Goal: Task Accomplishment & Management: Complete application form

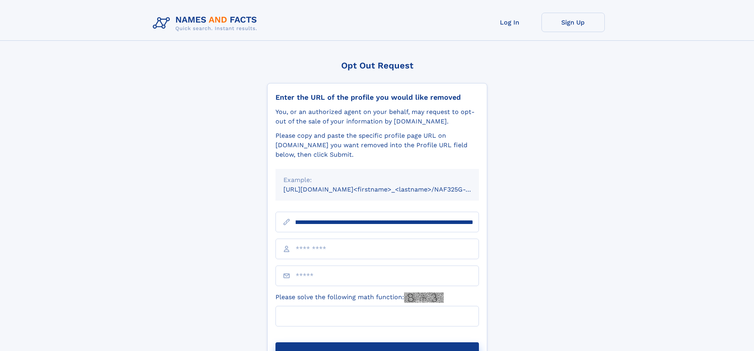
scroll to position [0, 89]
type input "**********"
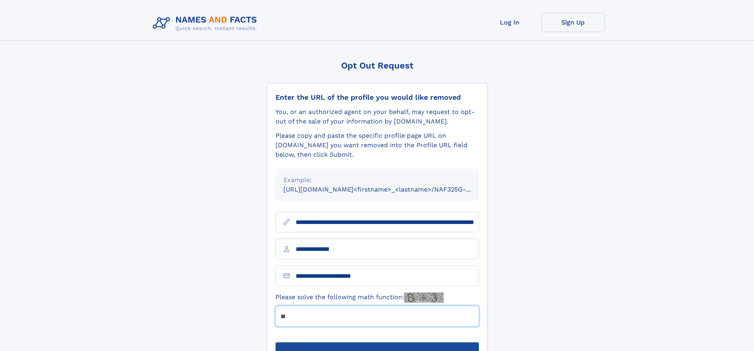
type input "**"
click at [377, 342] on button "Submit Opt Out Request" at bounding box center [376, 354] width 203 height 25
